Goal: Task Accomplishment & Management: Complete application form

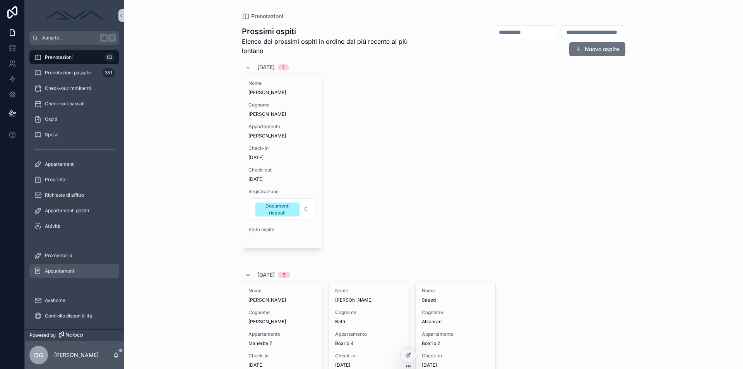
click at [69, 268] on span "Appuntamenti" at bounding box center [60, 271] width 31 height 6
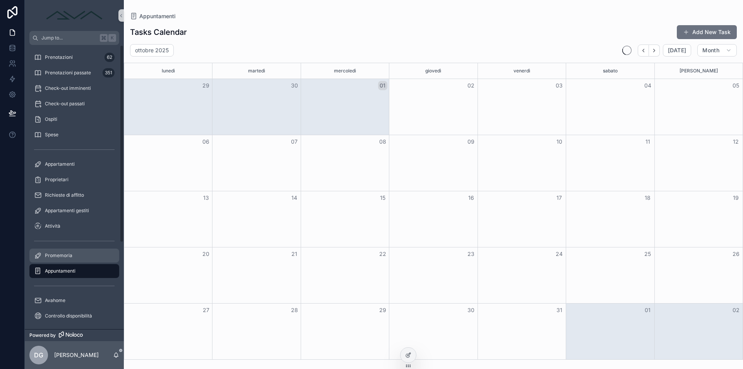
click at [53, 254] on span "Promemoria" at bounding box center [58, 255] width 27 height 6
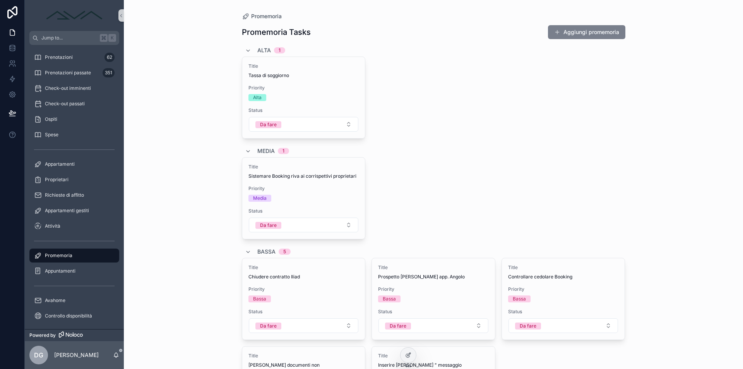
click at [605, 32] on button "Aggiungi promemoria" at bounding box center [586, 32] width 77 height 14
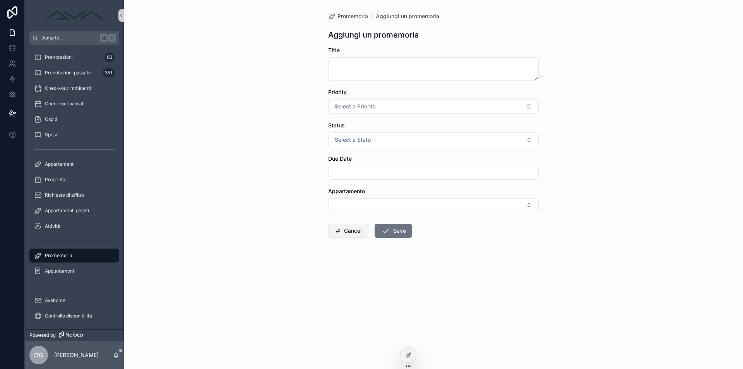
click at [358, 232] on button "Cancel" at bounding box center [348, 231] width 40 height 14
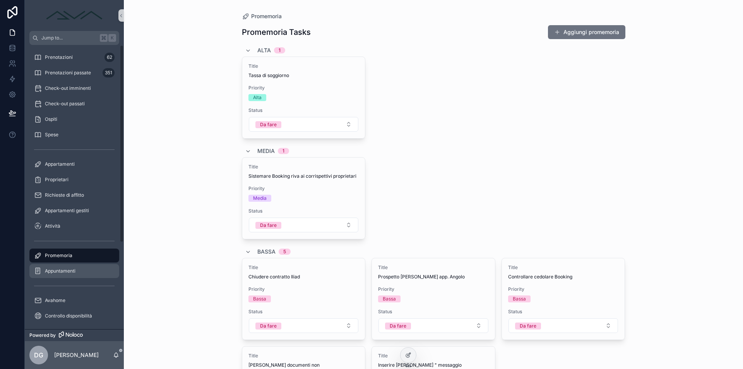
click at [59, 272] on span "Appuntamenti" at bounding box center [60, 271] width 31 height 6
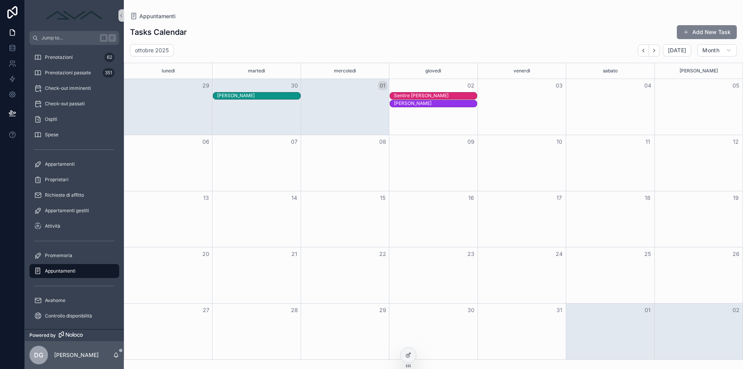
click at [718, 27] on button "Add New Task" at bounding box center [707, 32] width 60 height 14
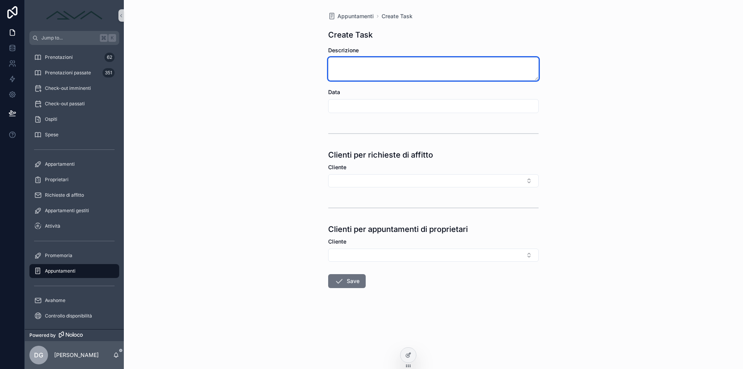
click at [380, 63] on textarea "scrollable content" at bounding box center [433, 68] width 211 height 23
type textarea "*"
